Goal: Task Accomplishment & Management: Complete application form

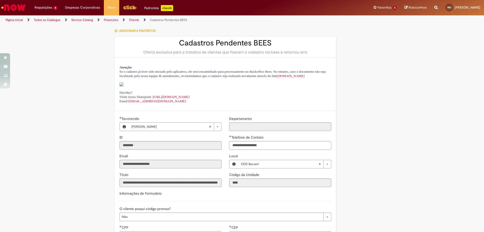
select select "**"
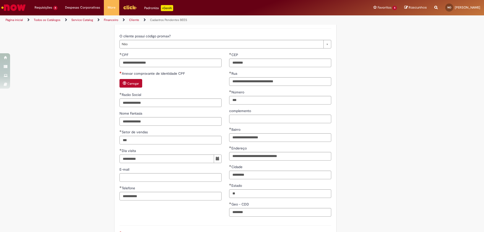
click at [135, 86] on small "Carregar" at bounding box center [133, 83] width 12 height 4
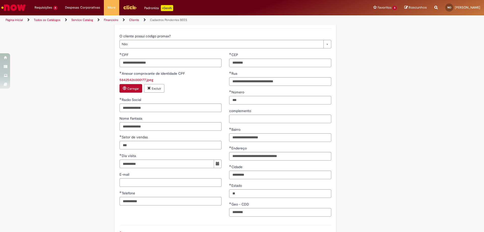
scroll to position [265, 0]
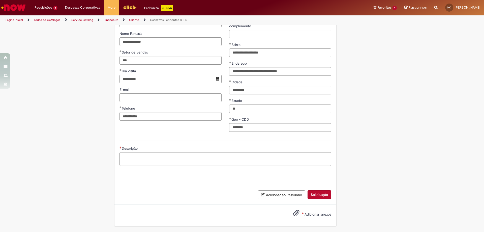
click at [194, 161] on textarea "Descrição" at bounding box center [226, 159] width 212 height 14
type textarea "**********"
click at [322, 215] on span "Adicionar anexos" at bounding box center [318, 214] width 27 height 5
click at [0, 0] on input "Adicionar anexos" at bounding box center [0, 0] width 0 height 0
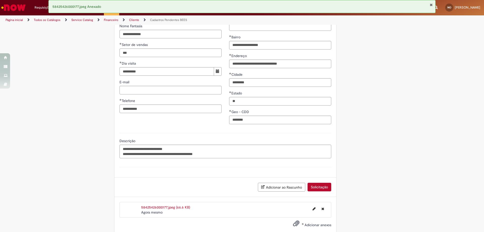
click at [320, 191] on button "Solicitação" at bounding box center [320, 187] width 24 height 9
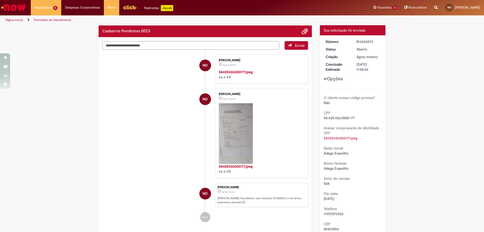
scroll to position [4, 0]
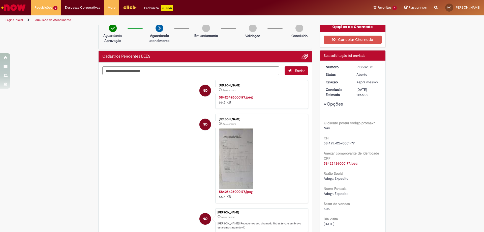
click at [365, 67] on div "R13582572" at bounding box center [368, 66] width 23 height 5
copy div "R13582572"
